Goal: Use online tool/utility

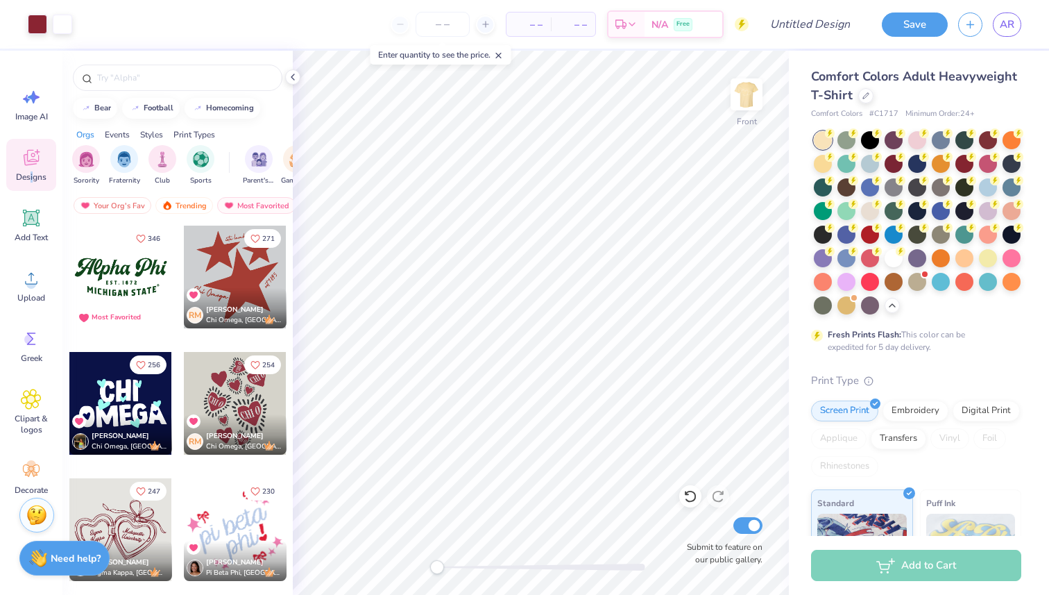
scroll to position [267, 0]
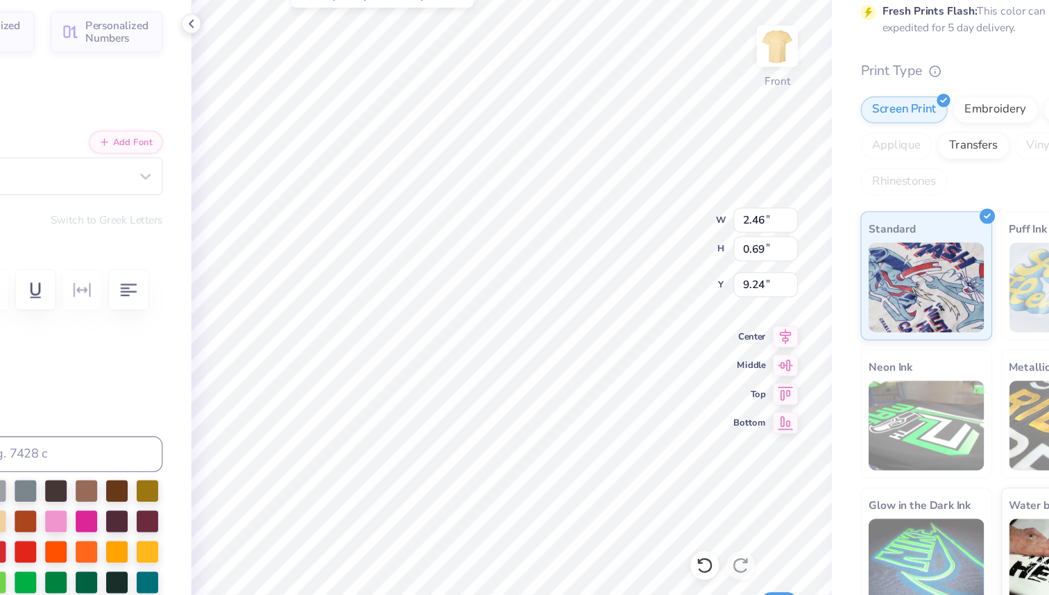
type input "2.46"
type input "0.69"
type input "9.24"
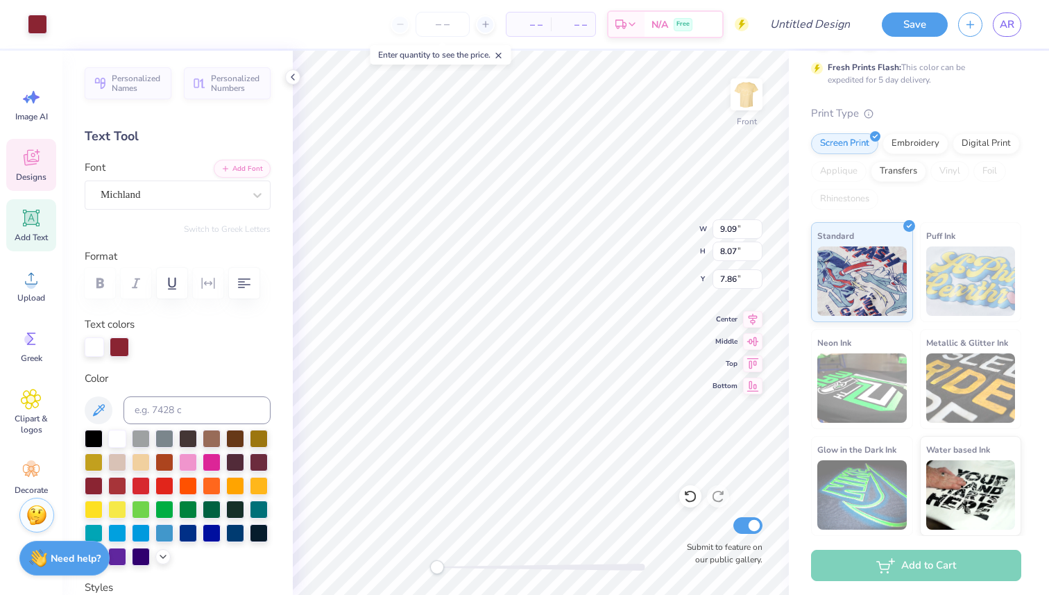
click at [48, 183] on div "Designs" at bounding box center [31, 165] width 50 height 52
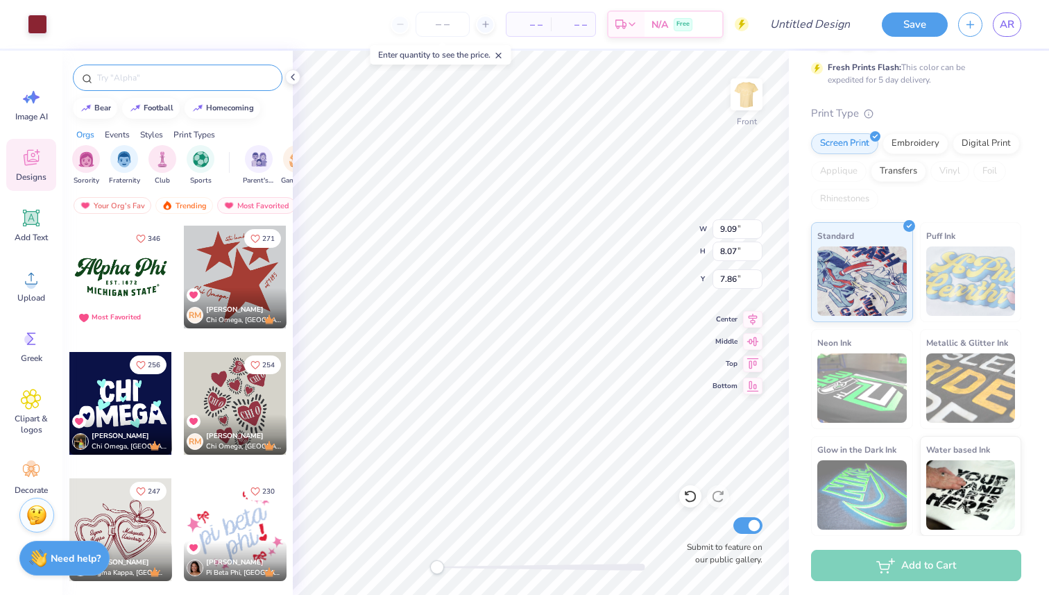
click at [173, 83] on input "text" at bounding box center [185, 78] width 178 height 14
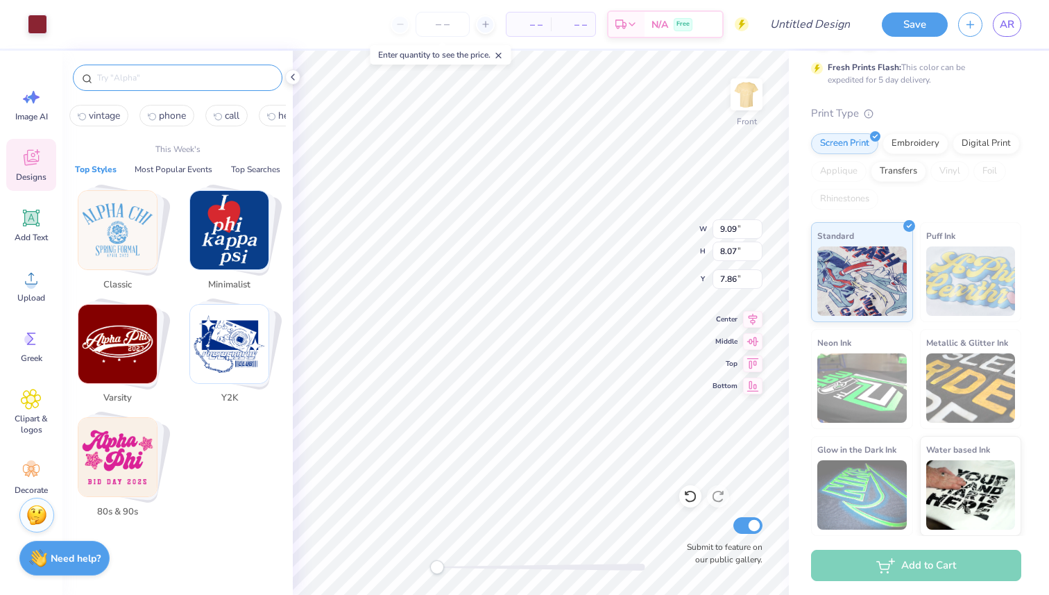
click at [114, 116] on span "vintage" at bounding box center [104, 115] width 31 height 13
type input "vintage"
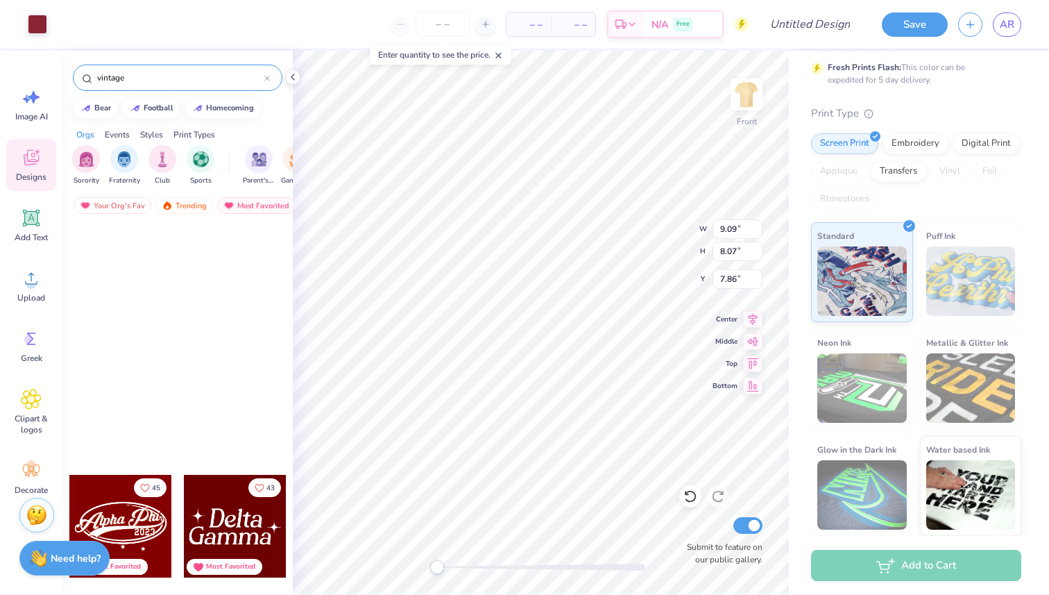
scroll to position [519, 0]
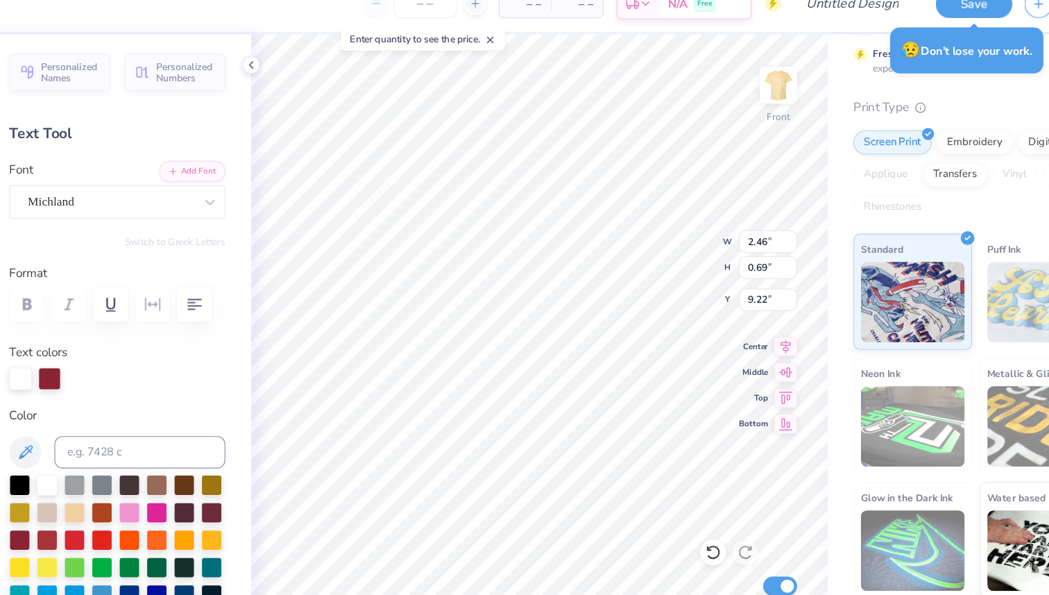
type input "9.09"
type input "8.07"
type input "7.86"
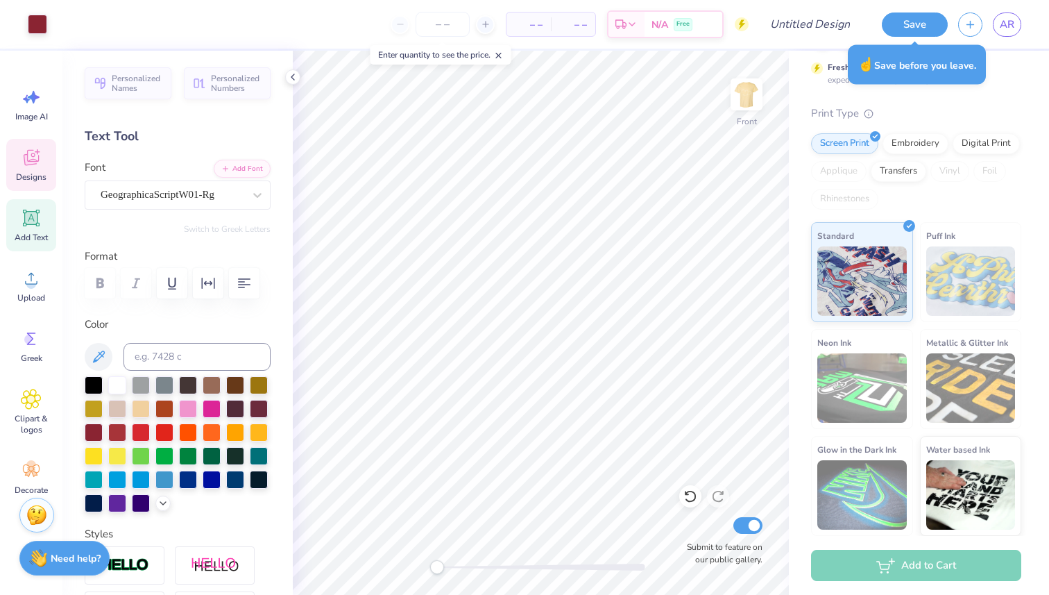
click at [35, 182] on span "Designs" at bounding box center [31, 176] width 31 height 11
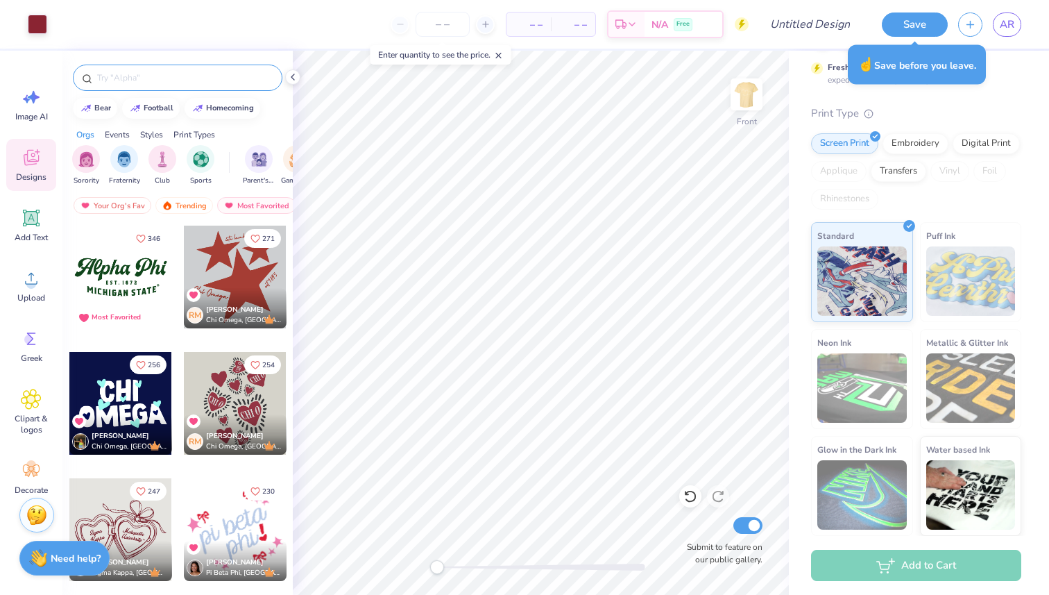
click at [130, 71] on input "text" at bounding box center [185, 78] width 178 height 14
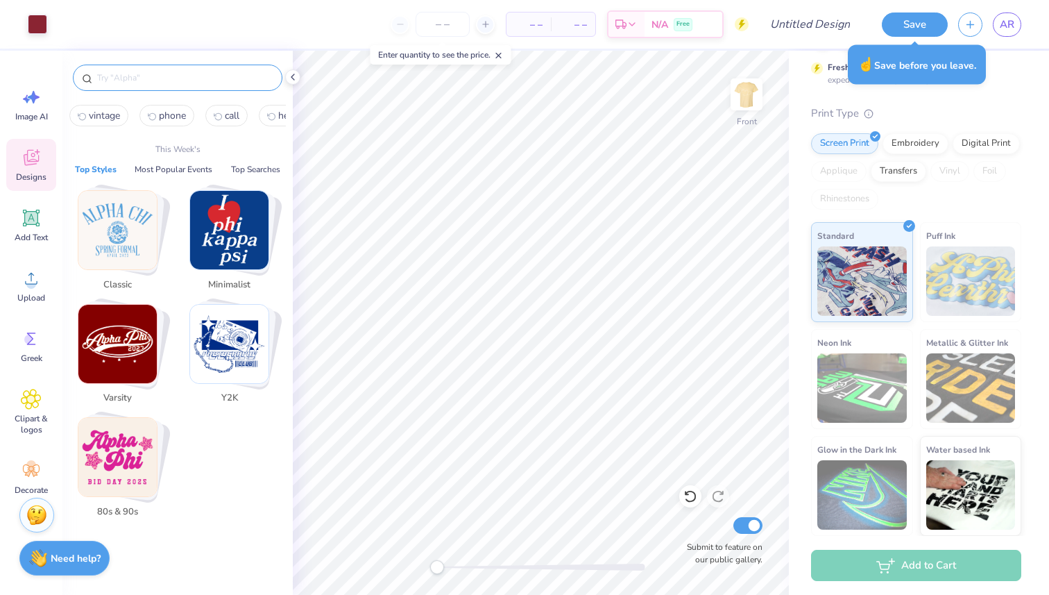
click at [107, 122] on button "vintage" at bounding box center [98, 116] width 59 height 22
type input "vintage"
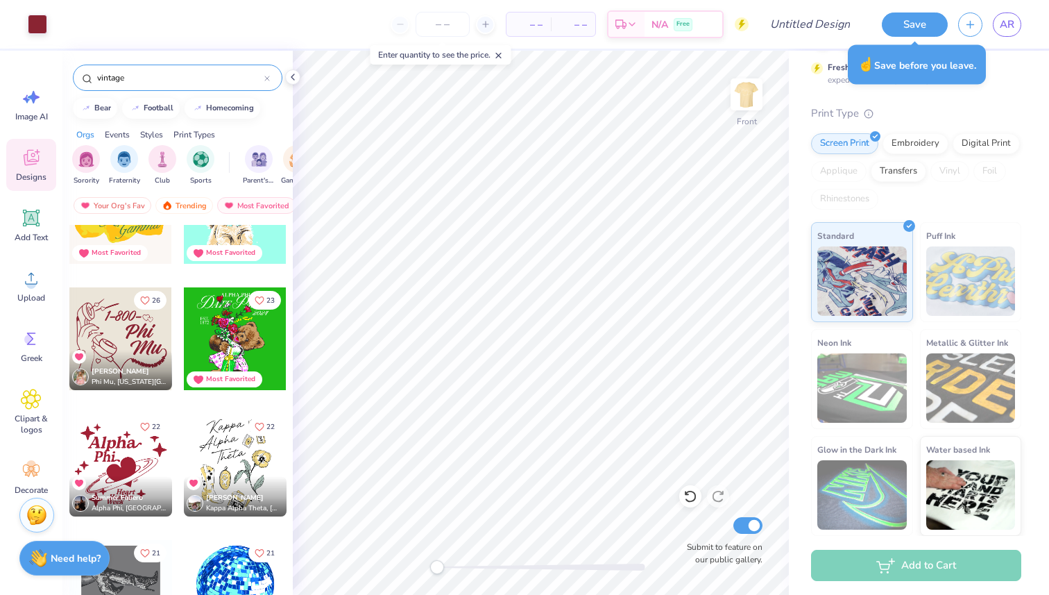
scroll to position [916, 0]
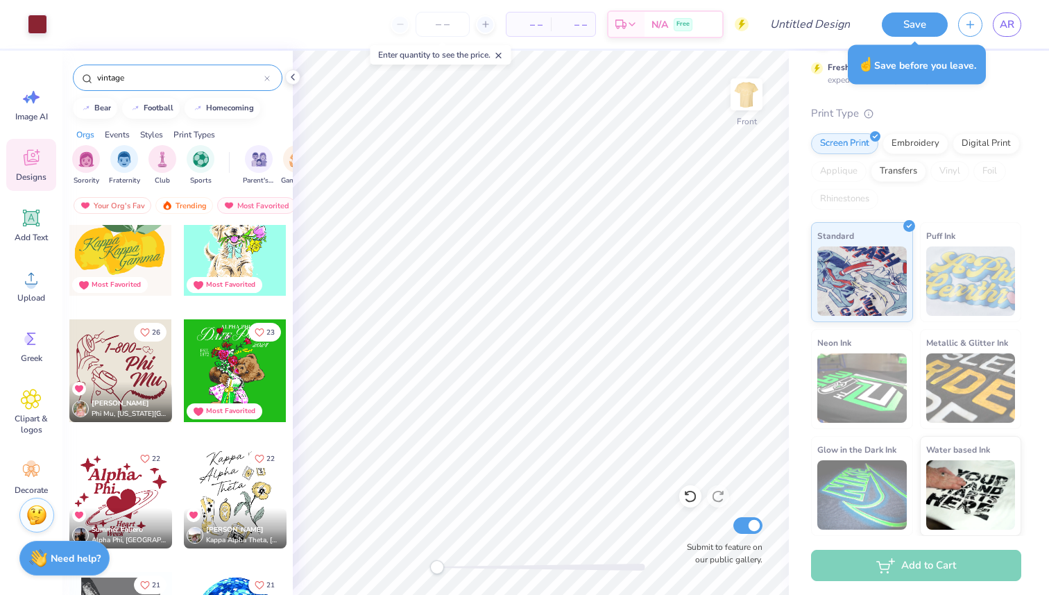
click at [121, 361] on div at bounding box center [120, 370] width 103 height 103
